Goal: Transaction & Acquisition: Subscribe to service/newsletter

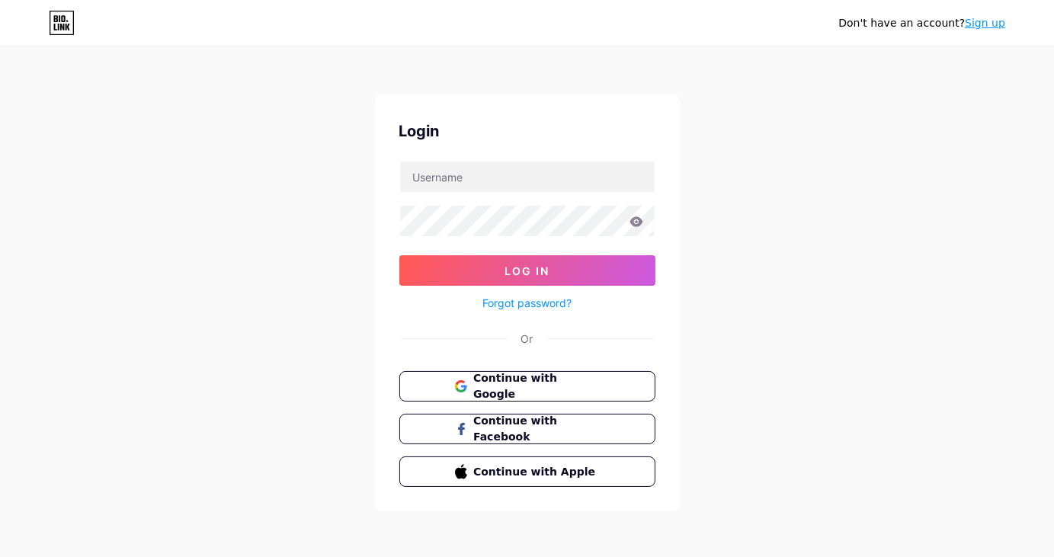
scroll to position [3, 0]
click at [981, 23] on link "Sign up" at bounding box center [984, 23] width 40 height 12
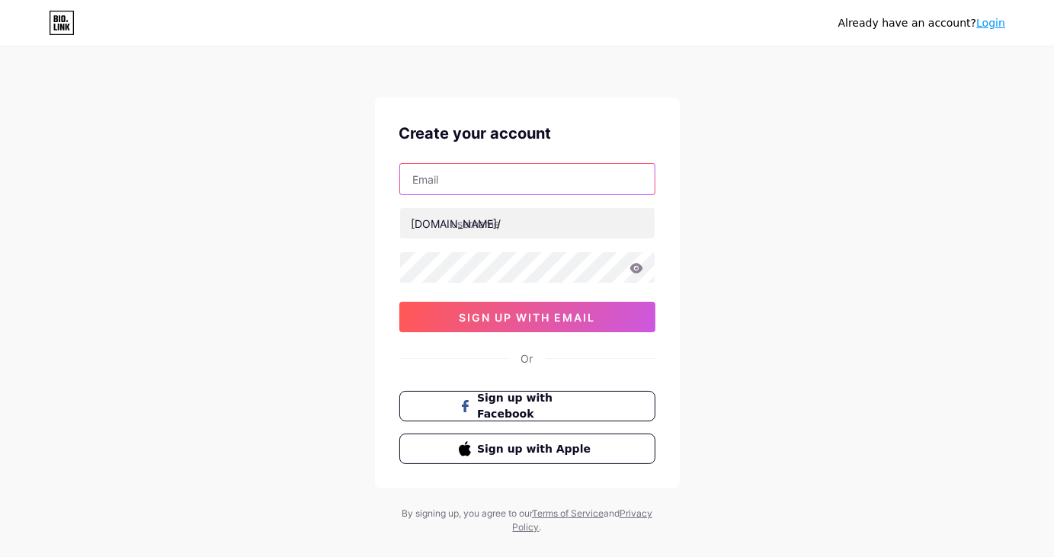
click at [427, 182] on input "text" at bounding box center [527, 179] width 254 height 30
click at [454, 179] on input "text" at bounding box center [527, 179] width 254 height 30
paste input "[EMAIL_ADDRESS][DOMAIN_NAME]"
type input "[EMAIL_ADDRESS][DOMAIN_NAME]"
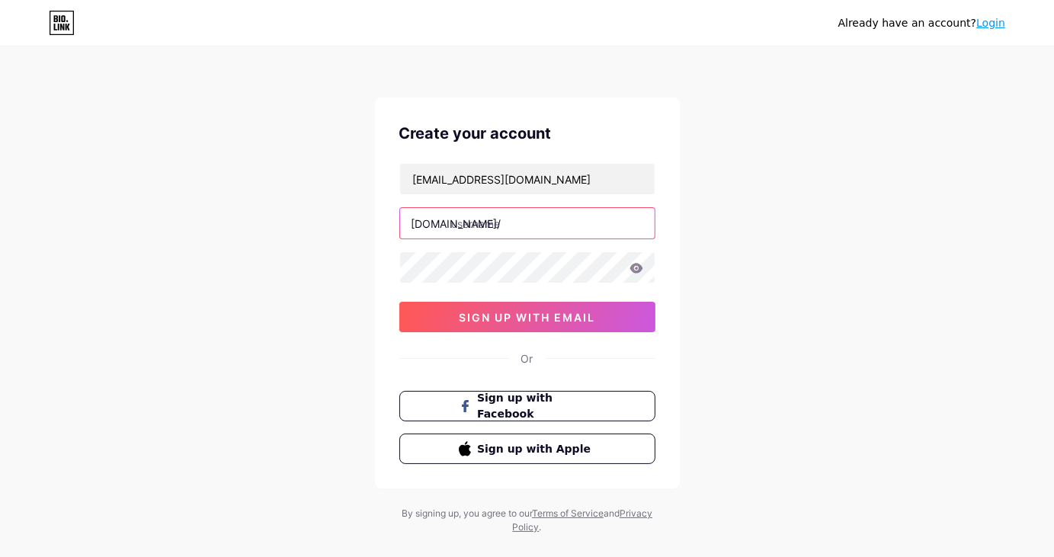
click at [465, 222] on input "text" at bounding box center [527, 223] width 254 height 30
paste input "winspiritau"
type input "winspiritau"
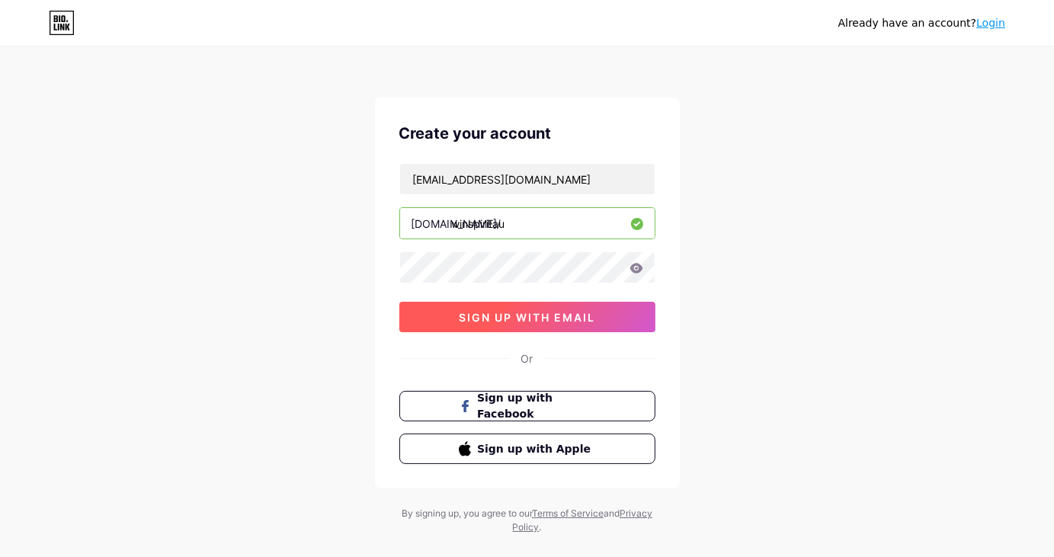
click at [438, 312] on button "sign up with email" at bounding box center [527, 317] width 256 height 30
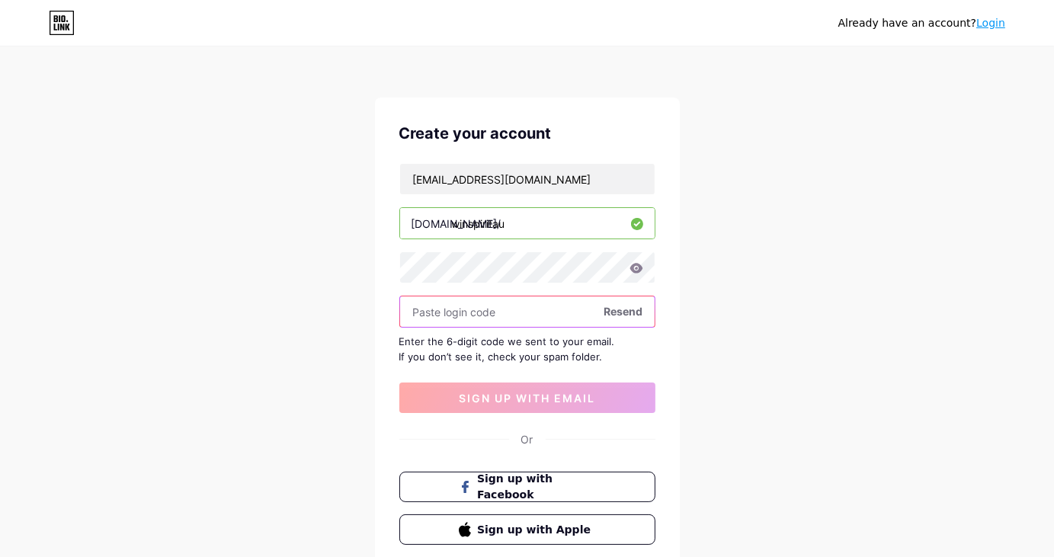
click at [477, 322] on input "text" at bounding box center [527, 311] width 254 height 30
paste input "987773"
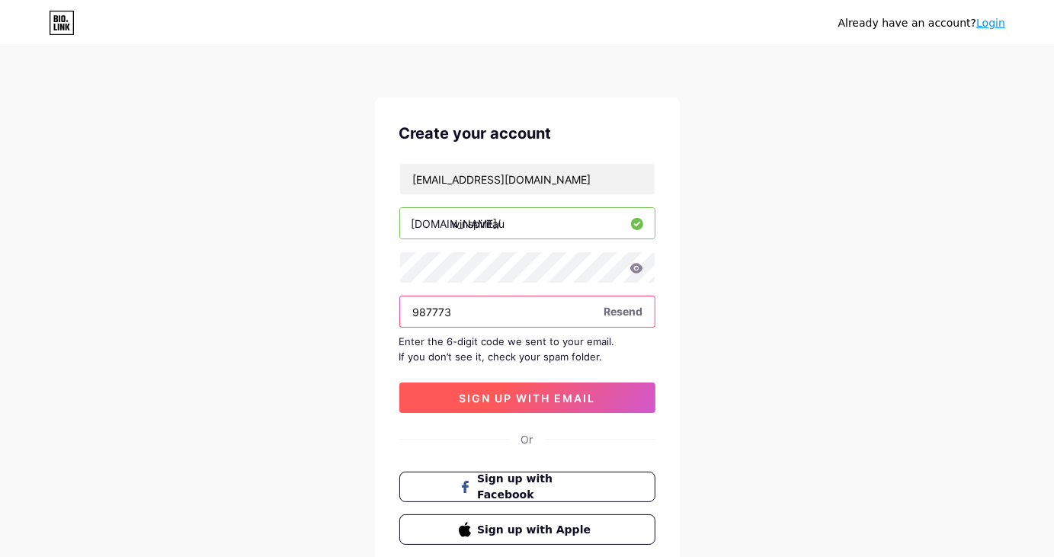
type input "987773"
click at [475, 402] on span "sign up with email" at bounding box center [527, 398] width 136 height 13
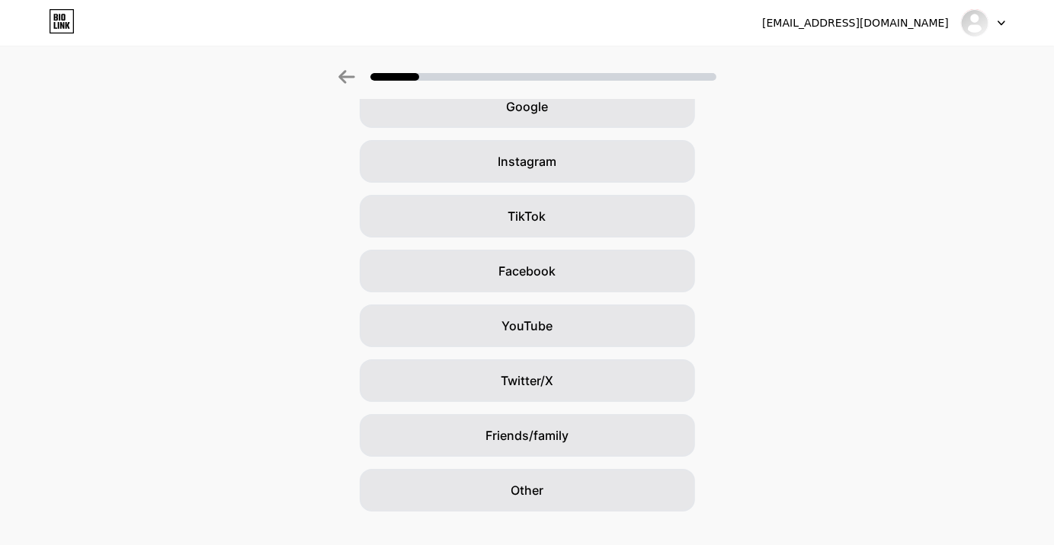
scroll to position [111, 0]
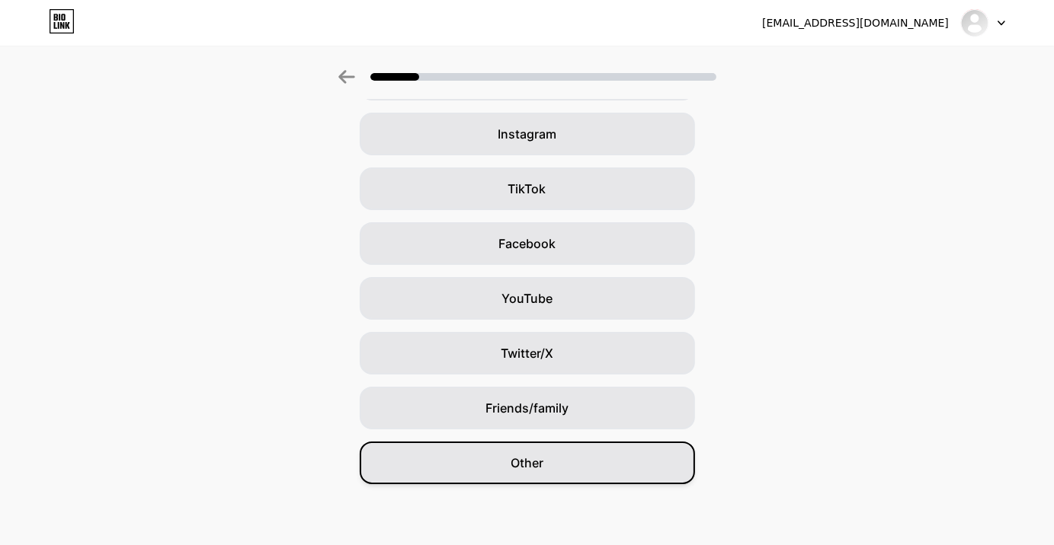
click at [554, 468] on div "Other" at bounding box center [527, 463] width 335 height 43
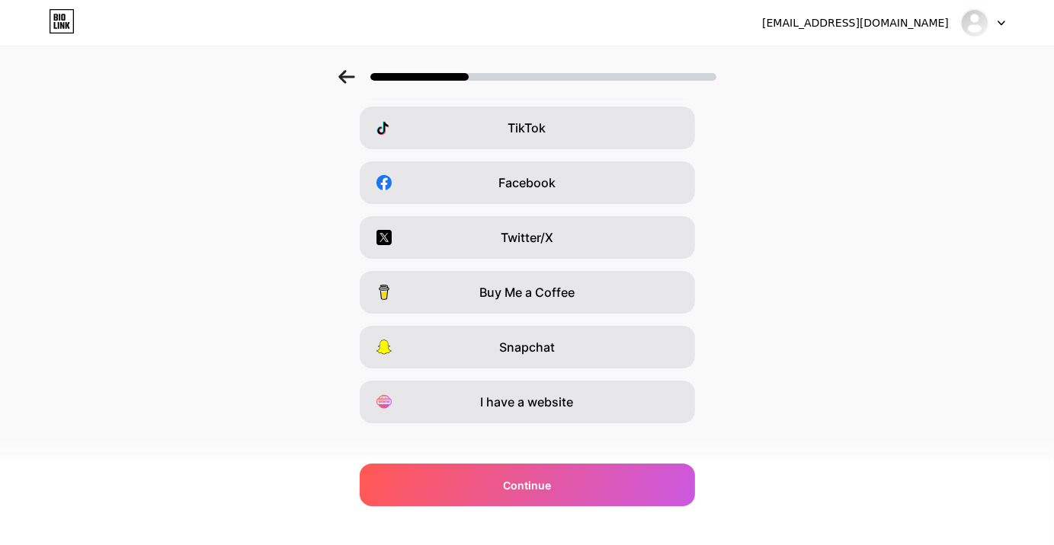
scroll to position [187, 0]
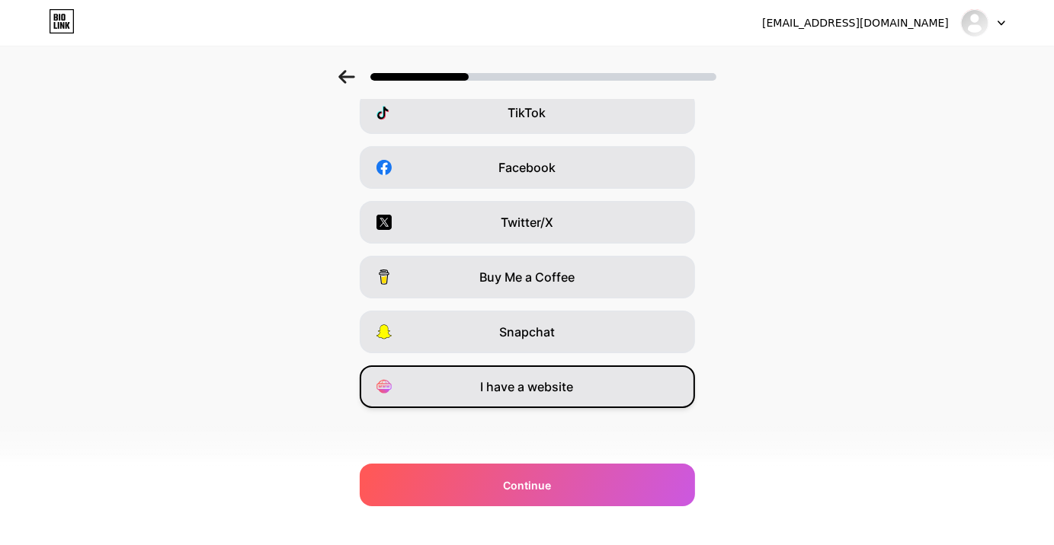
click at [523, 394] on span "I have a website" at bounding box center [527, 387] width 93 height 18
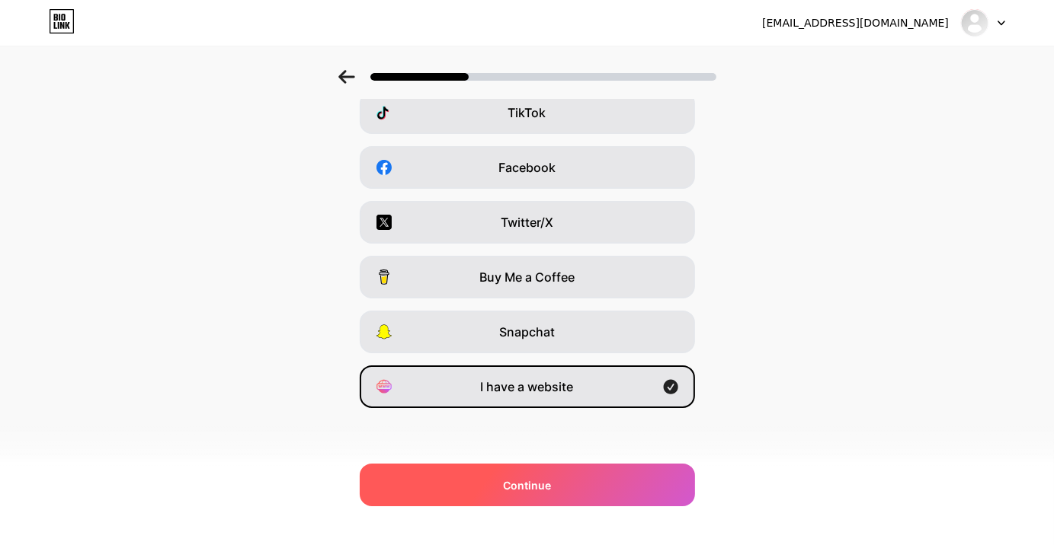
click at [576, 499] on div "Continue" at bounding box center [527, 485] width 335 height 43
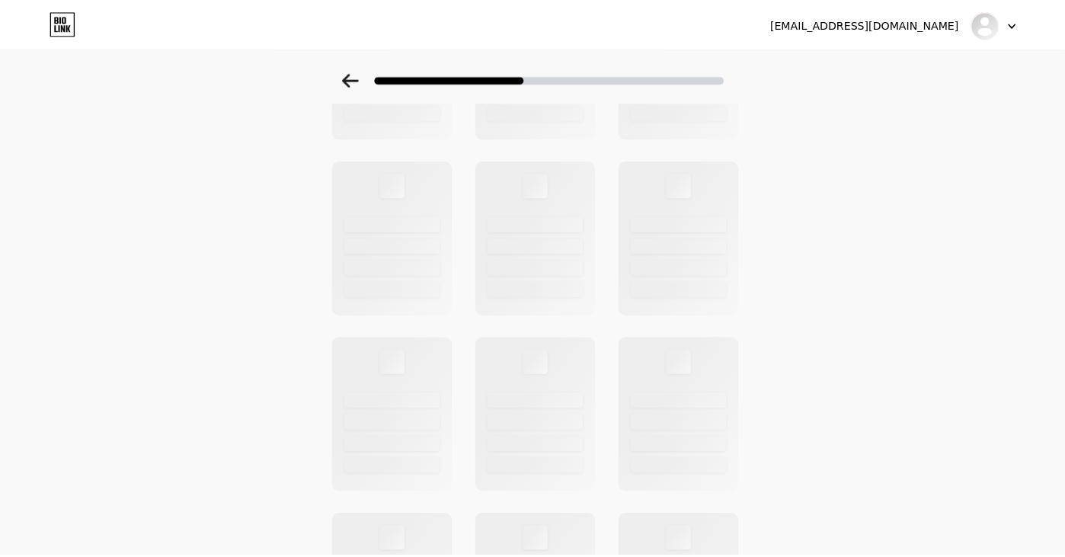
scroll to position [0, 0]
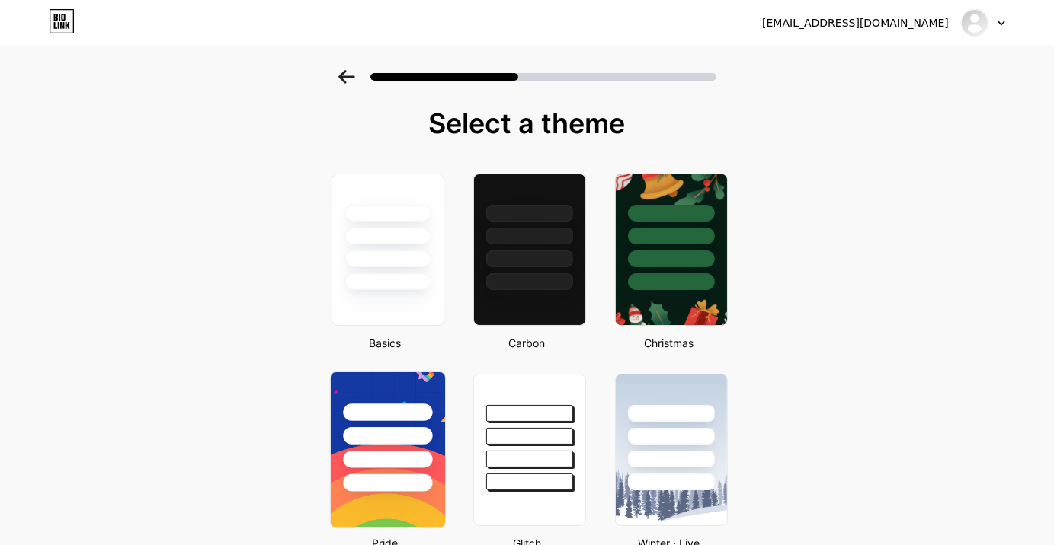
click at [398, 434] on div at bounding box center [387, 436] width 89 height 18
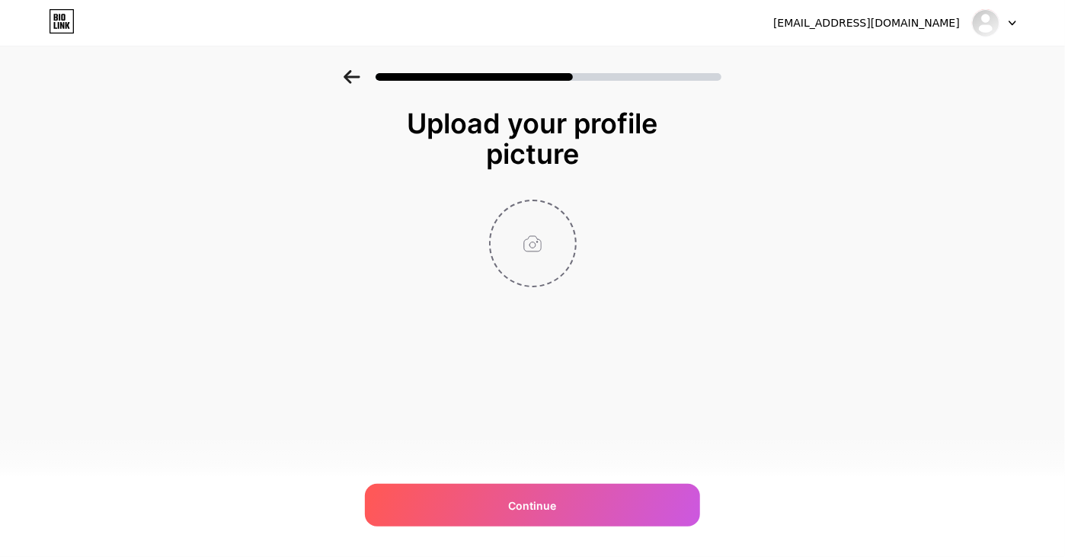
click at [527, 267] on input "file" at bounding box center [533, 243] width 85 height 85
type input "C:\fakepath\Screenshot [DATE] 211800.png"
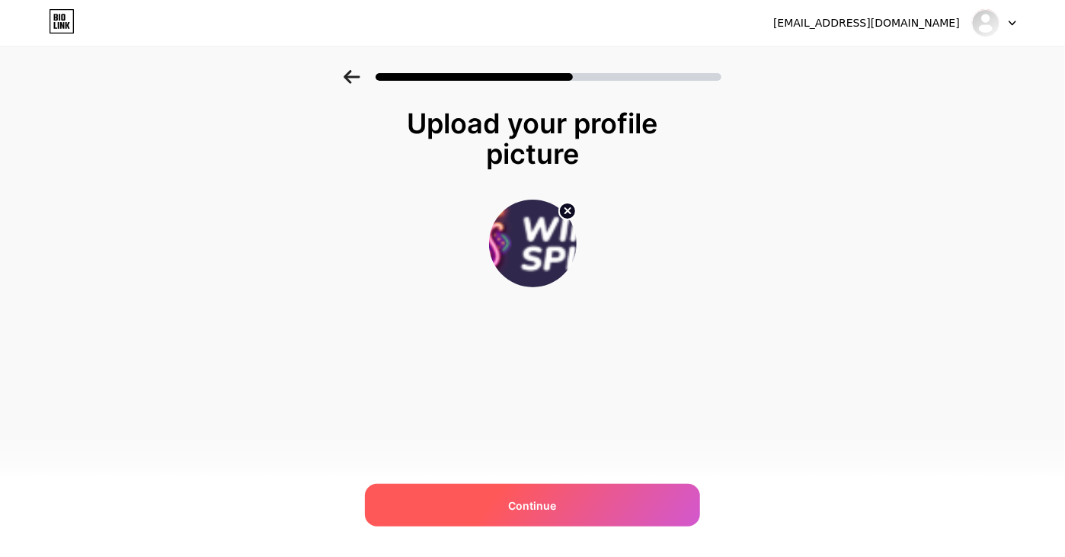
click at [571, 507] on div "Continue" at bounding box center [532, 505] width 335 height 43
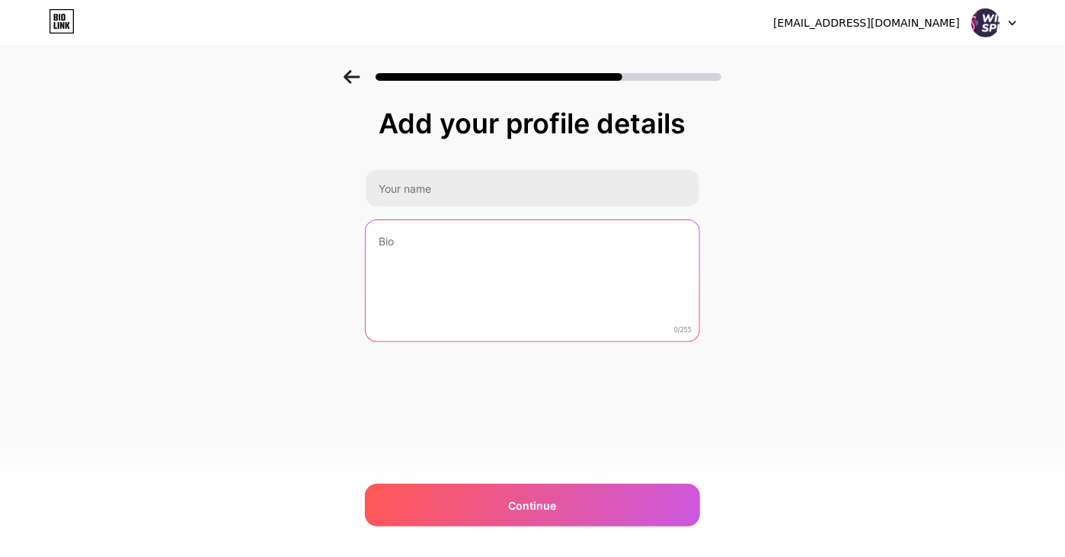
drag, startPoint x: 443, startPoint y: 250, endPoint x: 332, endPoint y: 225, distance: 114.0
click at [443, 250] on textarea at bounding box center [533, 281] width 334 height 123
paste textarea "WinSpirit WinSpirit Casino [GEOGRAPHIC_DATA] – Best Live Casino : Entertainment…"
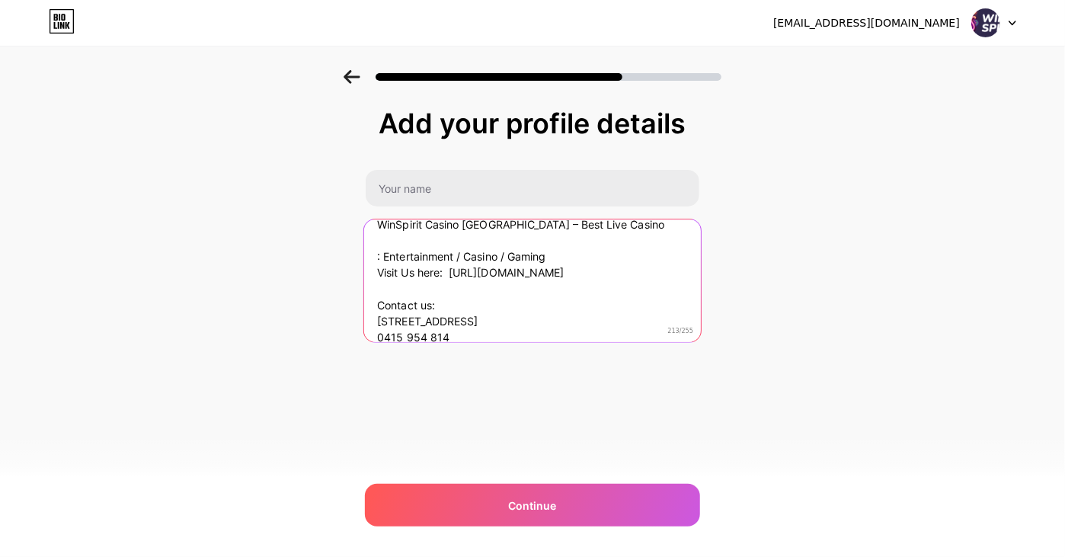
type textarea "WinSpirit WinSpirit Casino [GEOGRAPHIC_DATA] – Best Live Casino : Entertainment…"
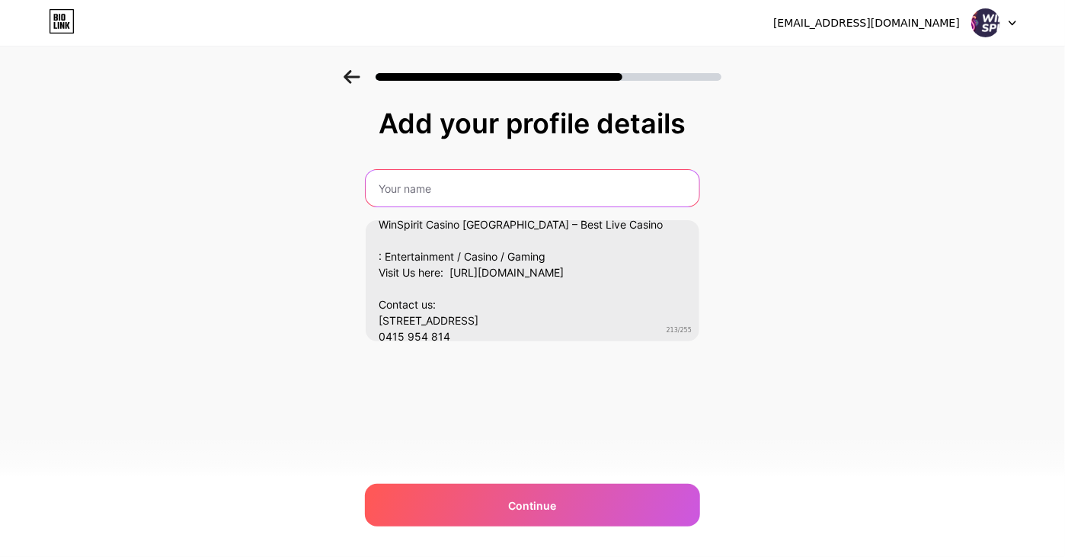
click at [460, 174] on input "text" at bounding box center [533, 188] width 334 height 37
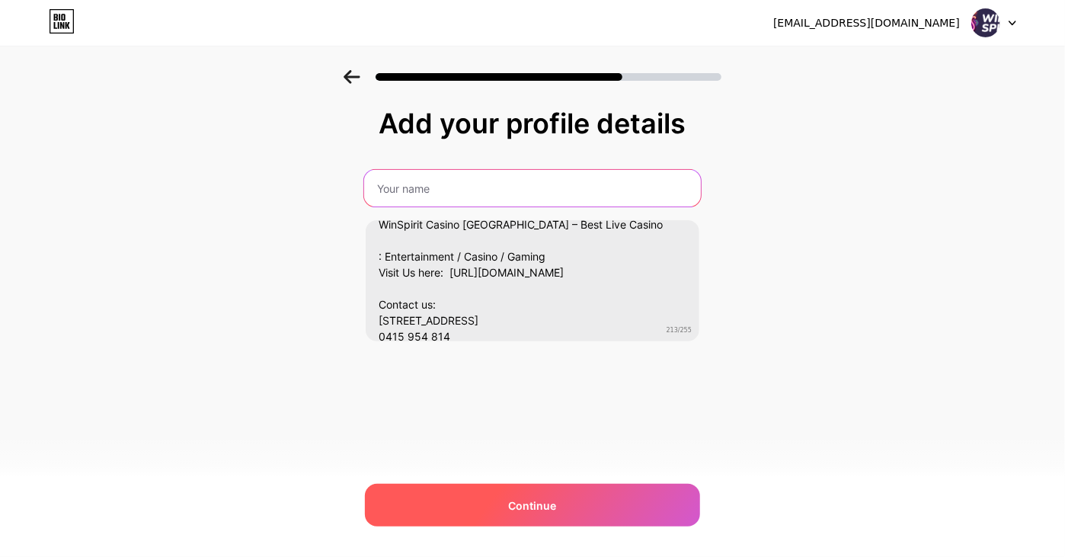
paste input "WinSpirit"
type input "WinSpirit"
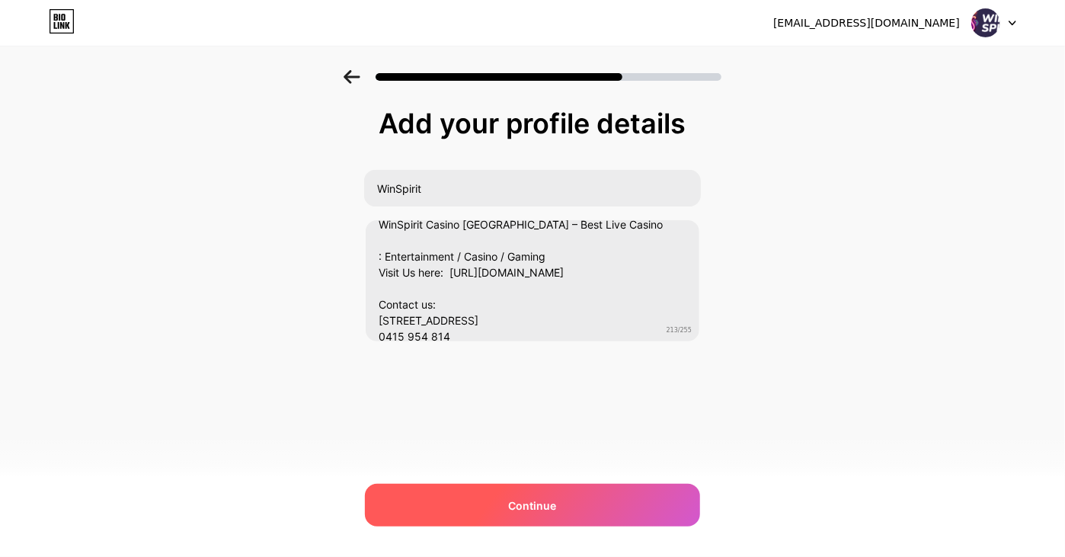
click at [468, 501] on div "Continue" at bounding box center [532, 505] width 335 height 43
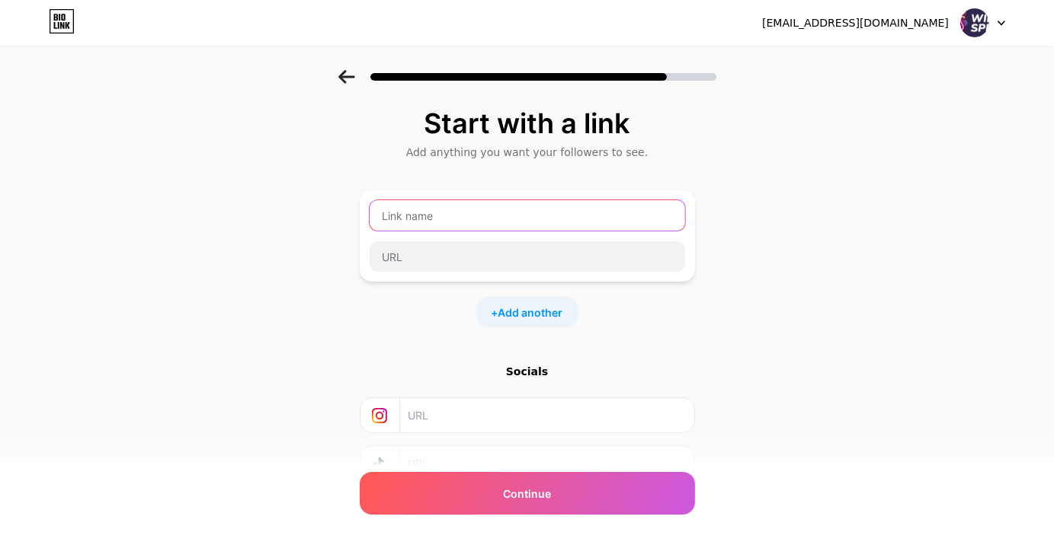
click at [478, 222] on input "text" at bounding box center [526, 215] width 315 height 30
paste input "WinSpirit"
type input "WinSpirit"
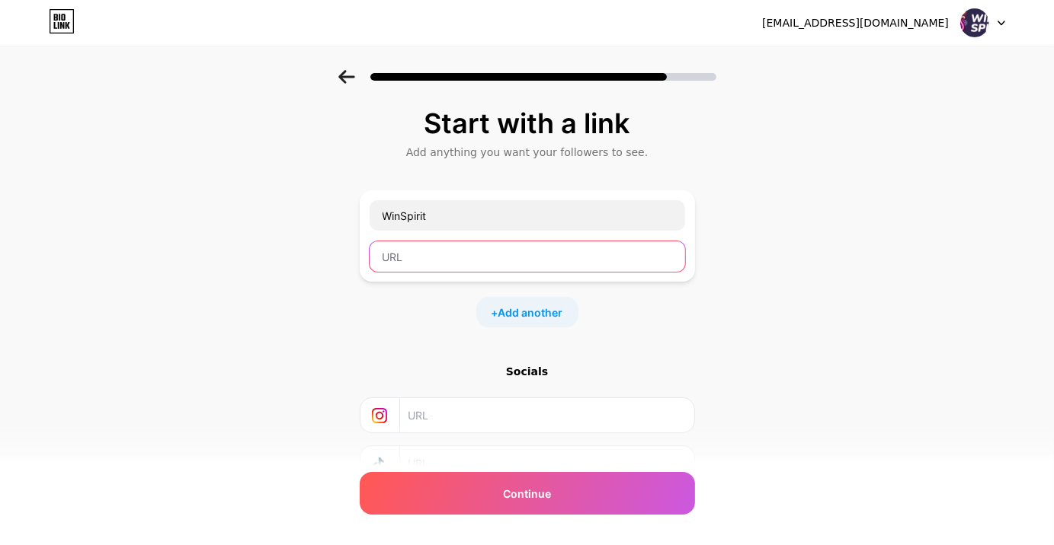
click at [445, 261] on input "text" at bounding box center [526, 256] width 315 height 30
paste input "[URL][DOMAIN_NAME]"
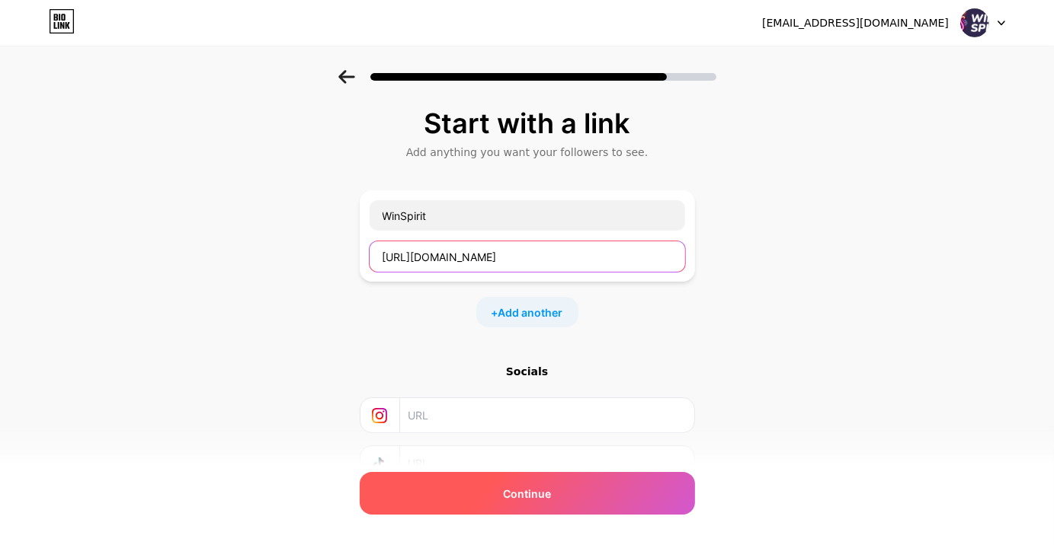
type input "[URL][DOMAIN_NAME]"
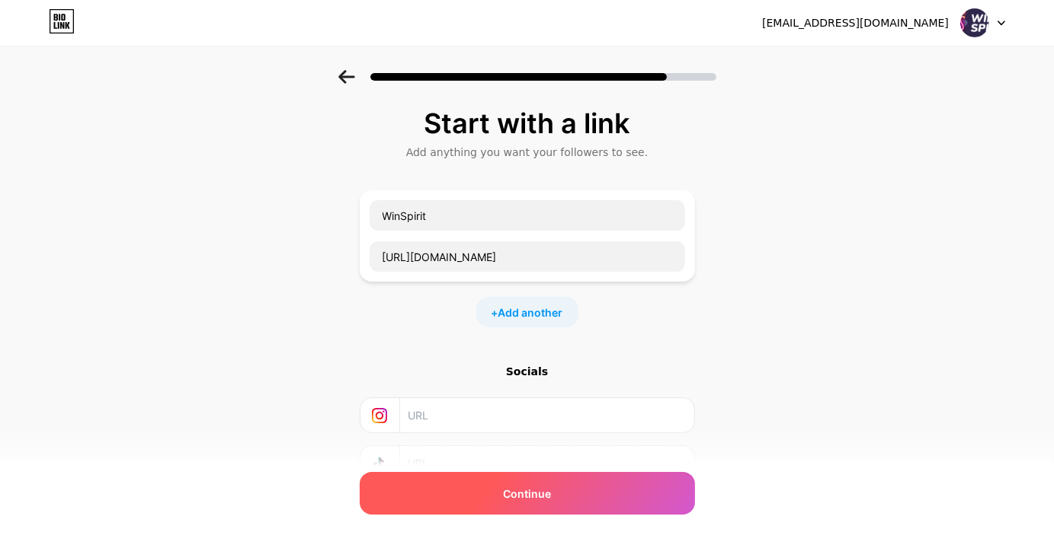
click at [477, 487] on div "Continue" at bounding box center [527, 493] width 335 height 43
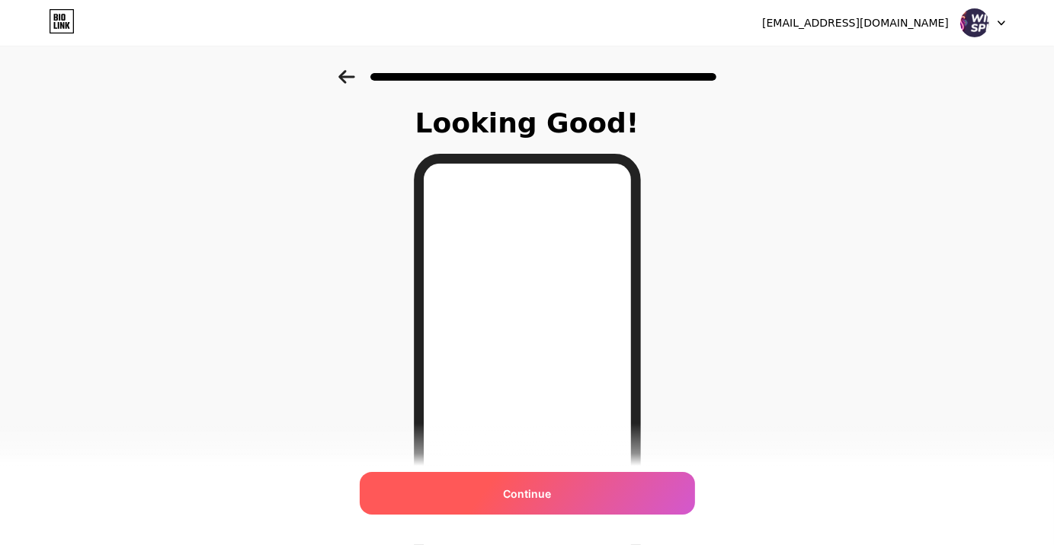
click at [545, 494] on span "Continue" at bounding box center [527, 494] width 48 height 16
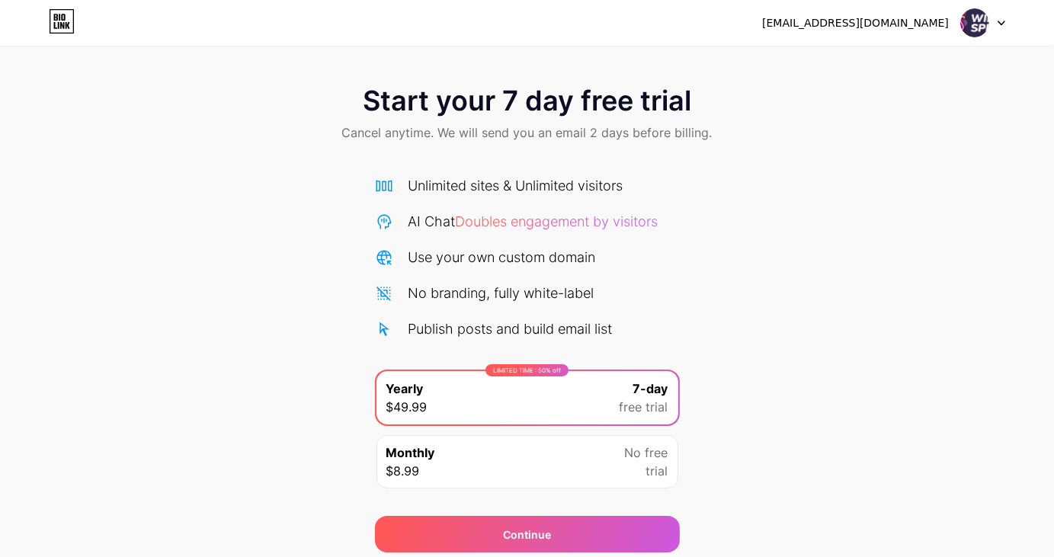
click at [981, 25] on img at bounding box center [974, 22] width 29 height 29
click at [915, 13] on div "[EMAIL_ADDRESS][DOMAIN_NAME]" at bounding box center [883, 22] width 243 height 27
click at [910, 22] on div "[EMAIL_ADDRESS][DOMAIN_NAME]" at bounding box center [855, 23] width 187 height 16
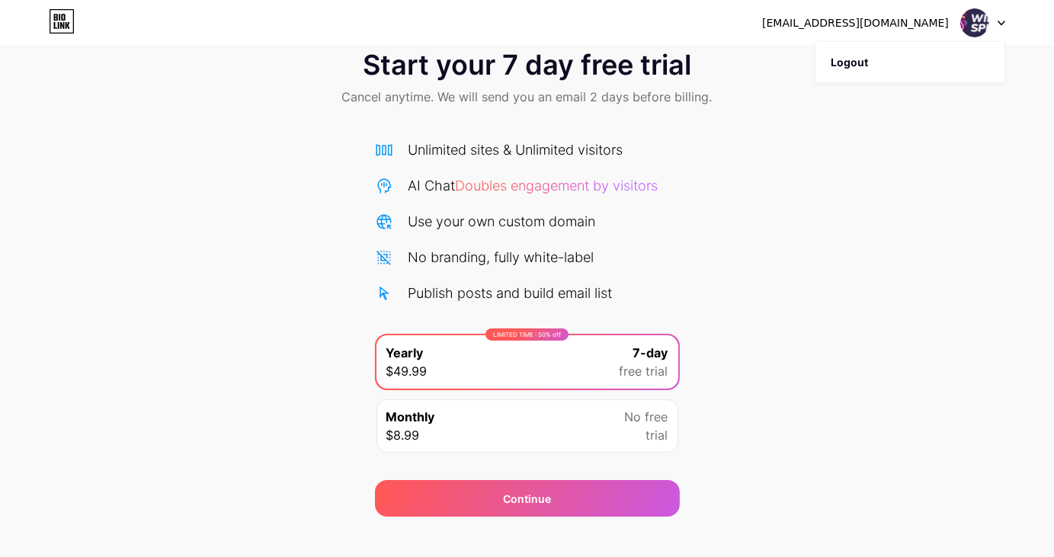
scroll to position [55, 0]
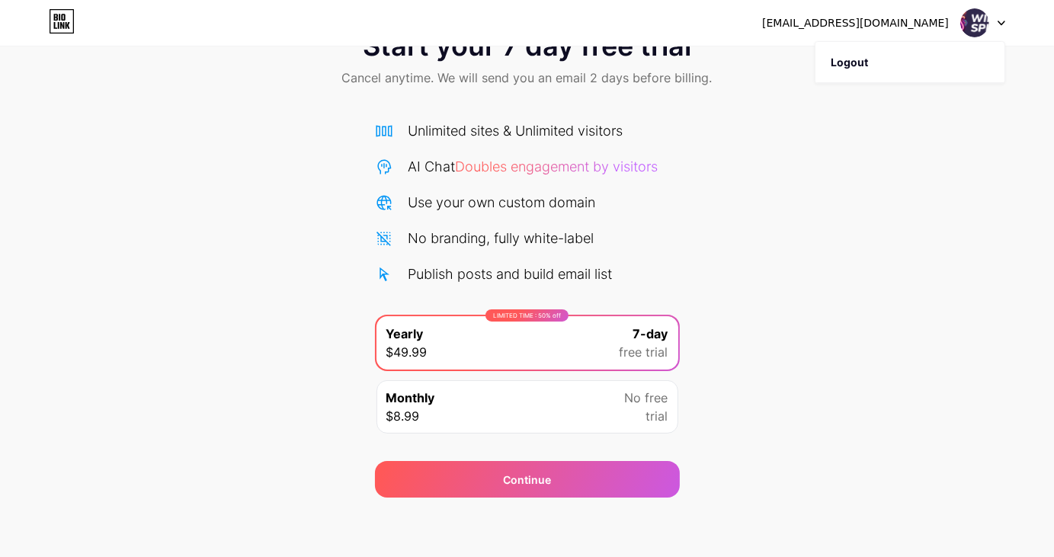
click at [625, 405] on span "No free" at bounding box center [646, 398] width 43 height 18
